Goal: Find specific page/section: Find specific page/section

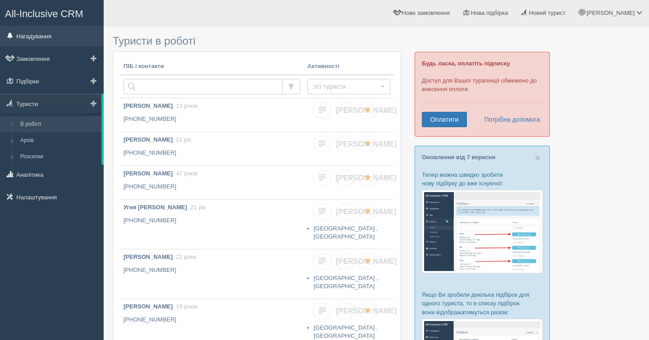
click at [61, 39] on link "Нагадування" at bounding box center [52, 36] width 104 height 20
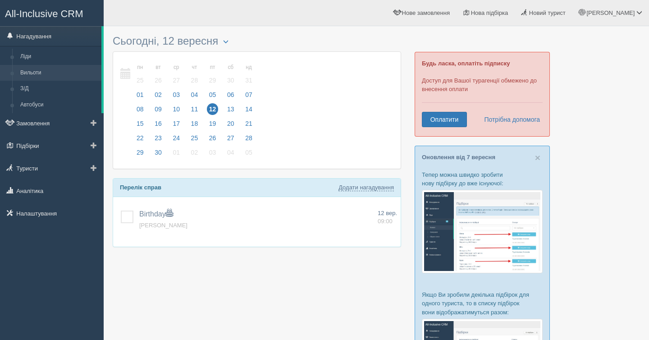
click at [60, 70] on link "Вильоти" at bounding box center [58, 73] width 85 height 16
